Goal: Task Accomplishment & Management: Manage account settings

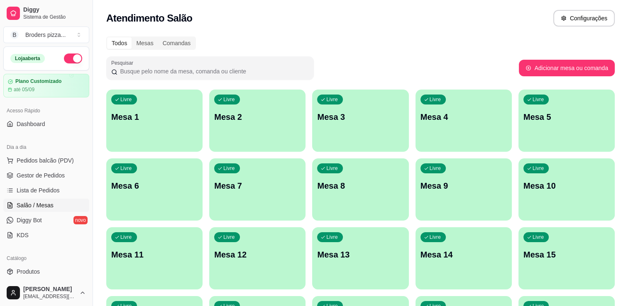
scroll to position [147, 0]
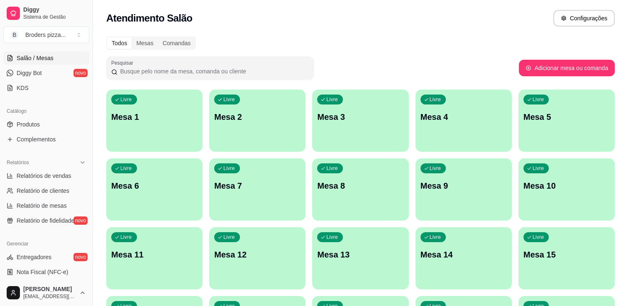
drag, startPoint x: 89, startPoint y: 129, endPoint x: 88, endPoint y: 51, distance: 77.2
click at [88, 51] on div "Diggy Sistema de Gestão B Broders pizza ... Loja aberta Plano Customizado até 0…" at bounding box center [46, 153] width 93 height 306
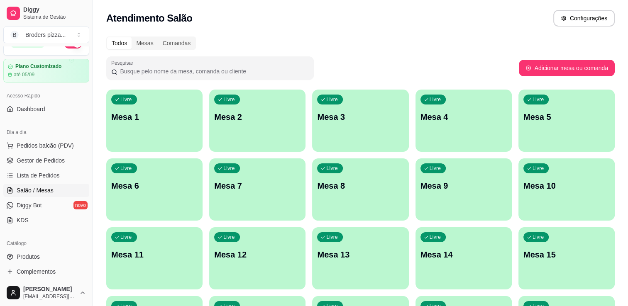
scroll to position [0, 0]
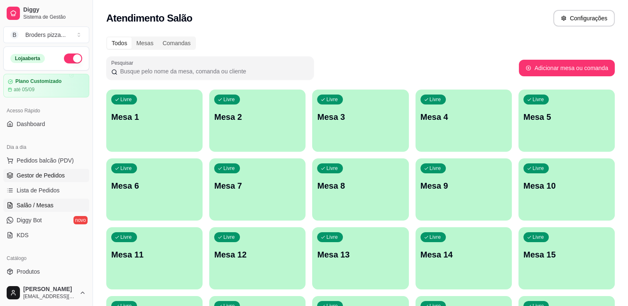
click at [29, 169] on link "Gestor de Pedidos" at bounding box center [46, 175] width 86 height 13
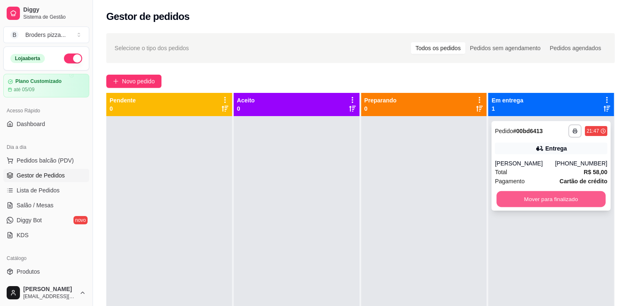
click at [558, 203] on button "Mover para finalizado" at bounding box center [550, 199] width 109 height 16
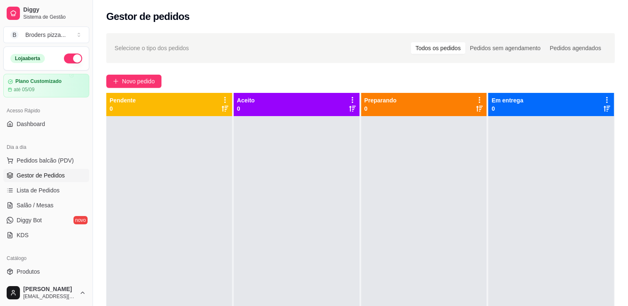
click at [68, 62] on button "button" at bounding box center [73, 59] width 18 height 10
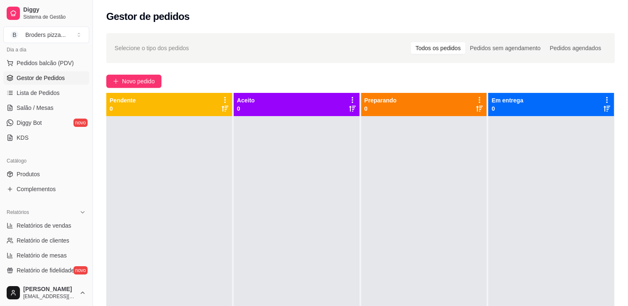
scroll to position [116, 0]
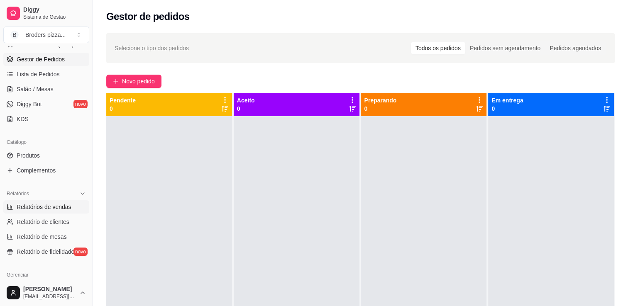
click at [64, 210] on span "Relatórios de vendas" at bounding box center [44, 207] width 55 height 8
select select "ALL"
select select "0"
